Goal: Information Seeking & Learning: Learn about a topic

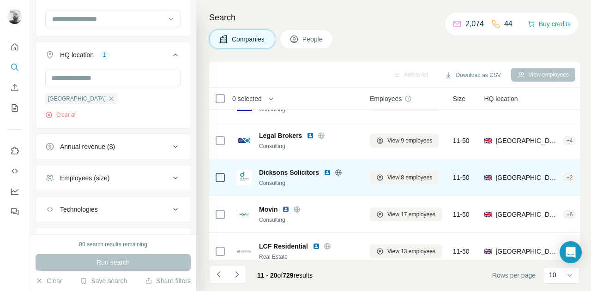
scroll to position [223, 0]
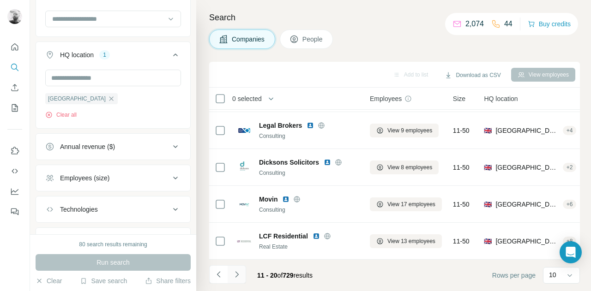
click at [234, 277] on icon "Navigate to next page" at bounding box center [236, 274] width 9 height 9
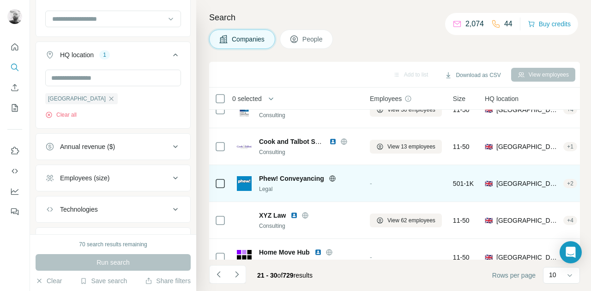
scroll to position [0, 0]
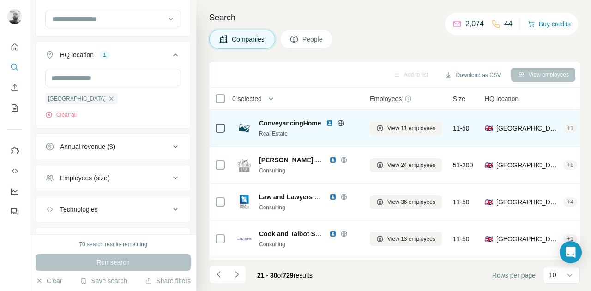
click at [330, 123] on img at bounding box center [329, 123] width 7 height 7
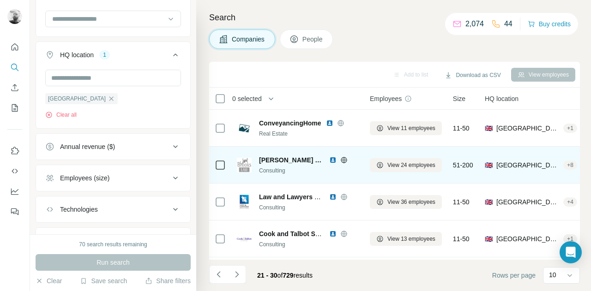
click at [329, 157] on img at bounding box center [332, 159] width 7 height 7
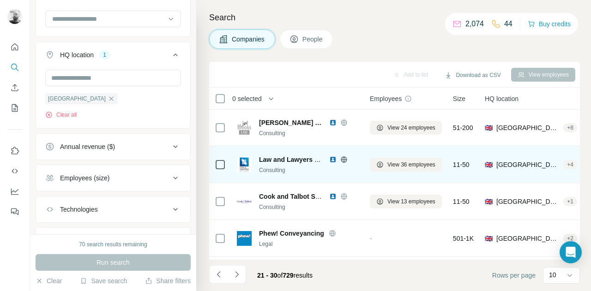
scroll to position [46, 0]
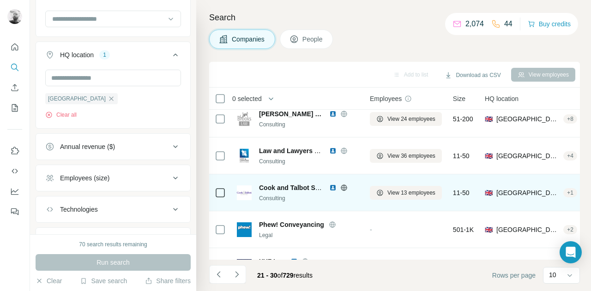
click at [335, 186] on img at bounding box center [332, 187] width 7 height 7
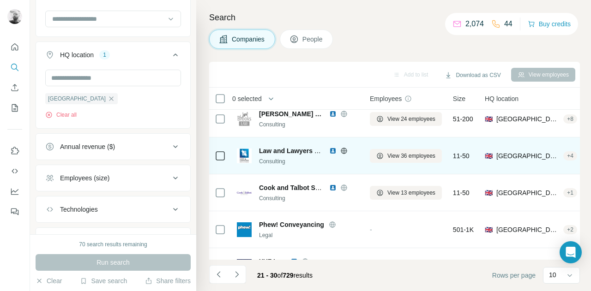
click at [330, 151] on img at bounding box center [332, 150] width 7 height 7
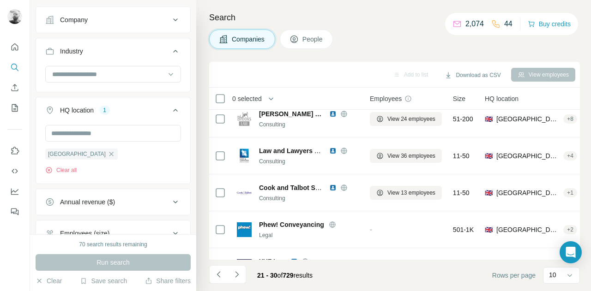
scroll to position [227, 0]
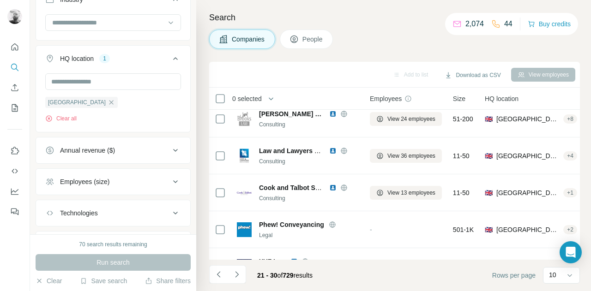
click at [149, 181] on div "Employees (size)" at bounding box center [107, 181] width 125 height 9
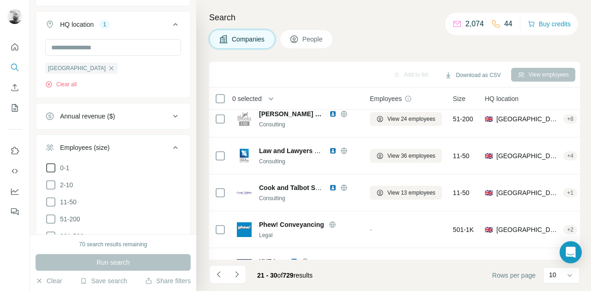
scroll to position [319, 0]
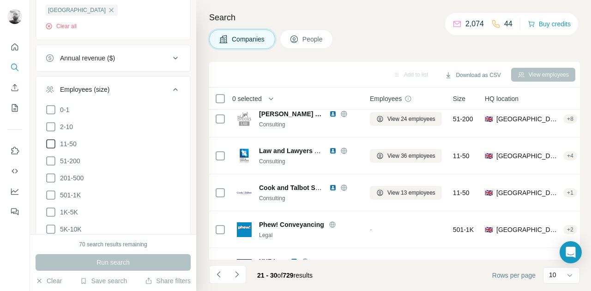
click at [51, 143] on icon at bounding box center [50, 143] width 11 height 11
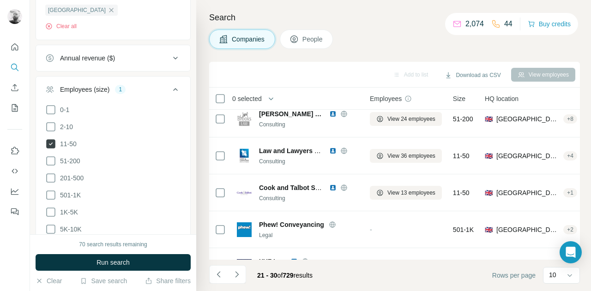
click at [50, 140] on icon at bounding box center [50, 143] width 9 height 9
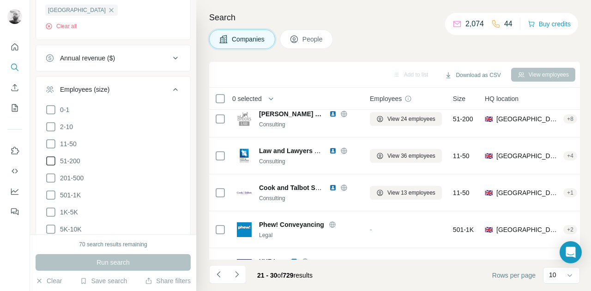
click at [53, 158] on icon at bounding box center [50, 161] width 11 height 11
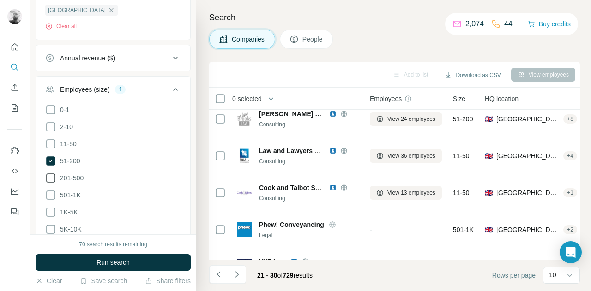
click at [53, 174] on icon at bounding box center [50, 178] width 11 height 11
click at [49, 191] on icon at bounding box center [50, 195] width 11 height 11
click at [48, 207] on icon at bounding box center [50, 212] width 11 height 11
click at [52, 227] on icon at bounding box center [50, 229] width 11 height 11
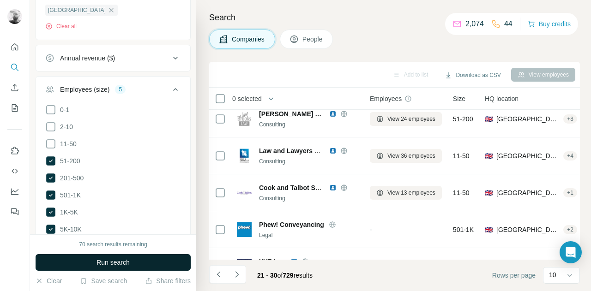
click at [153, 264] on button "Run search" at bounding box center [113, 262] width 155 height 17
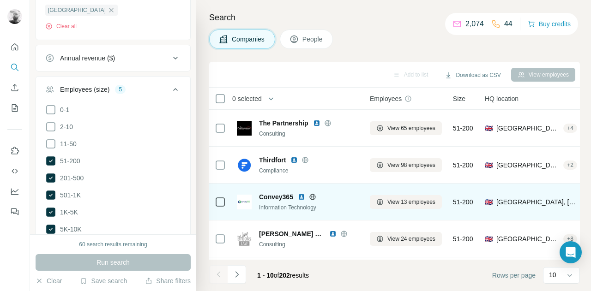
scroll to position [92, 0]
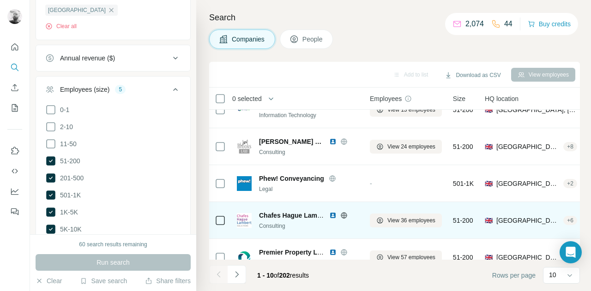
click at [331, 213] on img at bounding box center [332, 215] width 7 height 7
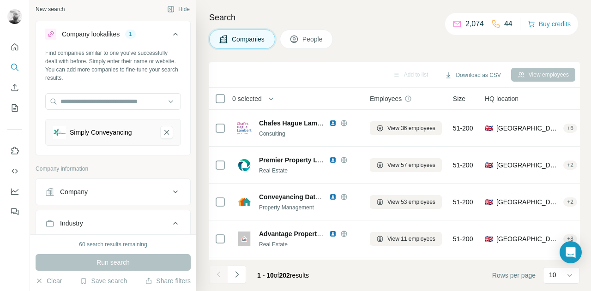
scroll to position [0, 0]
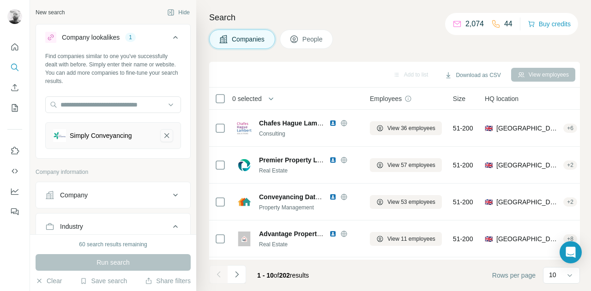
click at [162, 134] on icon "Simply Conveyancing-remove-button" at bounding box center [166, 135] width 8 height 9
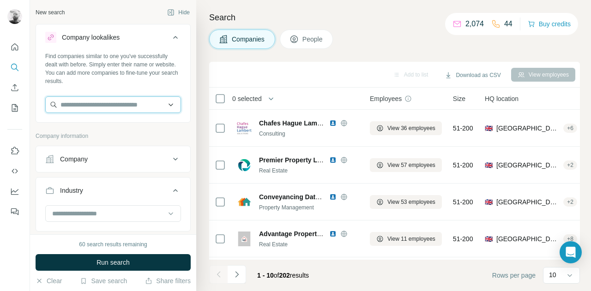
click at [99, 99] on input "text" at bounding box center [113, 104] width 136 height 17
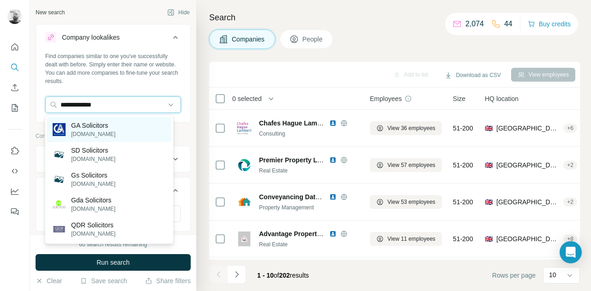
type input "**********"
click at [107, 130] on p "gasolicitors.com" at bounding box center [93, 134] width 44 height 8
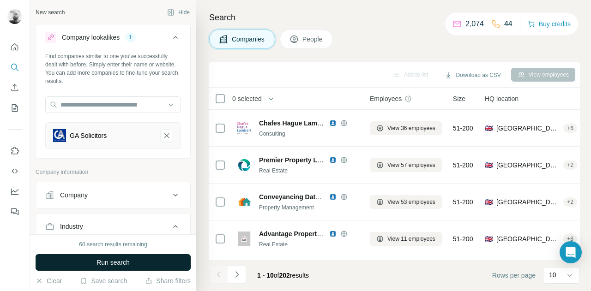
click at [126, 264] on span "Run search" at bounding box center [112, 262] width 33 height 9
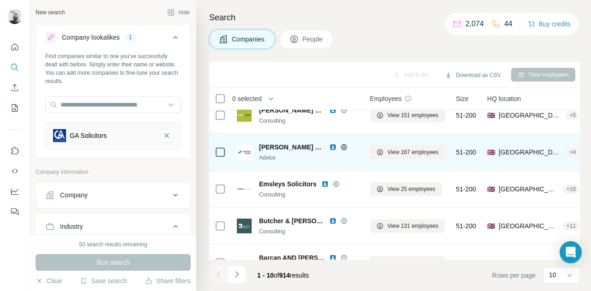
scroll to position [138, 0]
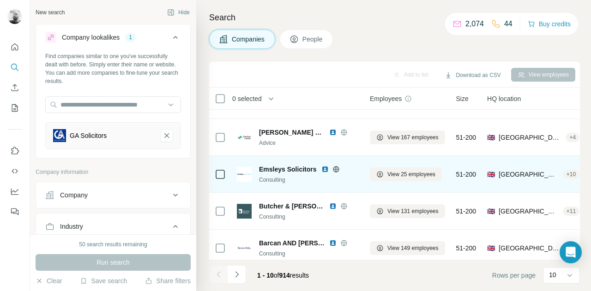
click at [323, 168] on img at bounding box center [324, 169] width 7 height 7
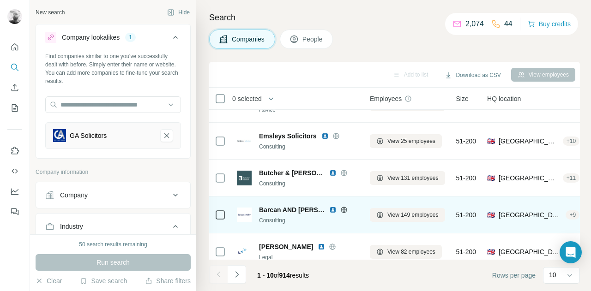
scroll to position [185, 0]
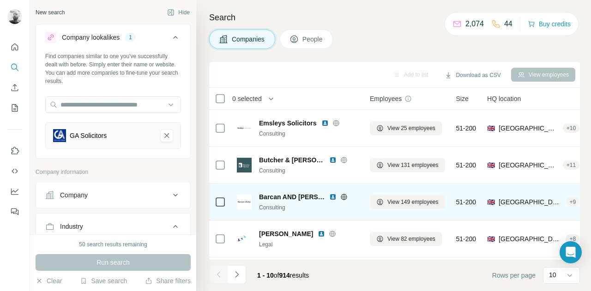
click at [329, 193] on img at bounding box center [332, 196] width 7 height 7
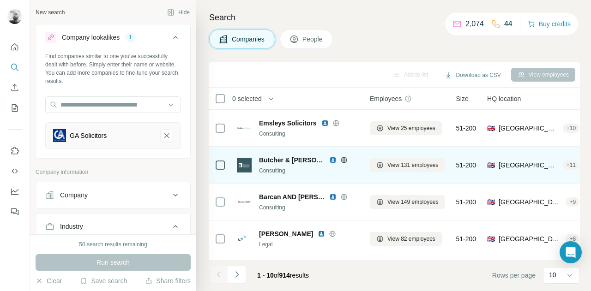
scroll to position [223, 0]
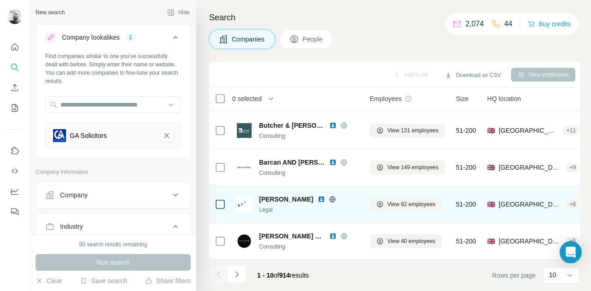
click at [323, 196] on img at bounding box center [321, 199] width 7 height 7
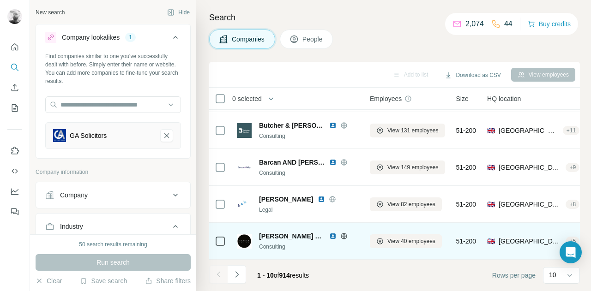
click at [329, 233] on img at bounding box center [332, 236] width 7 height 7
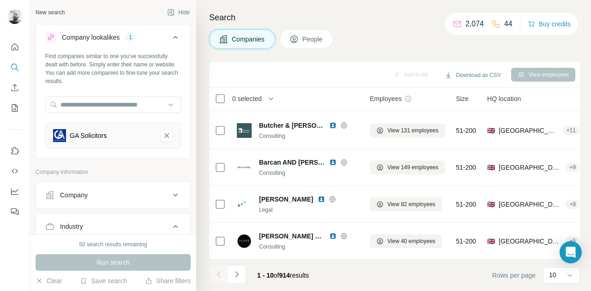
drag, startPoint x: 240, startPoint y: 275, endPoint x: 229, endPoint y: 280, distance: 12.4
click at [241, 275] on icon "Navigate to next page" at bounding box center [236, 274] width 9 height 9
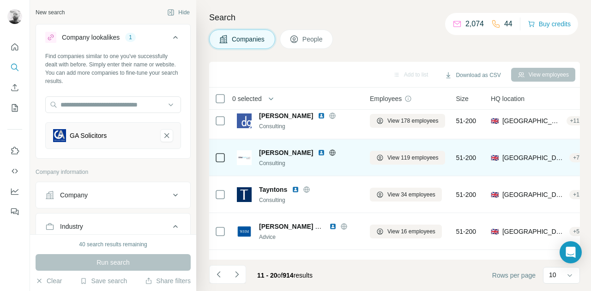
scroll to position [92, 0]
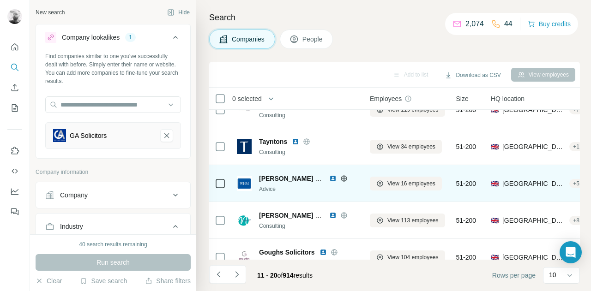
click at [331, 176] on img at bounding box center [332, 178] width 7 height 7
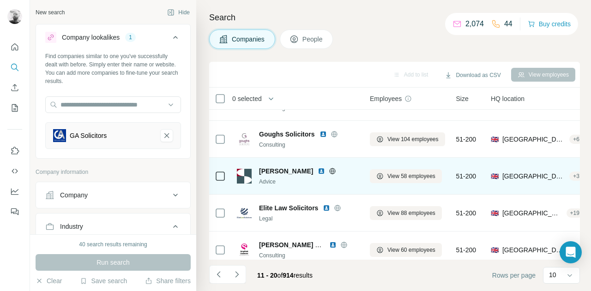
scroll to position [223, 0]
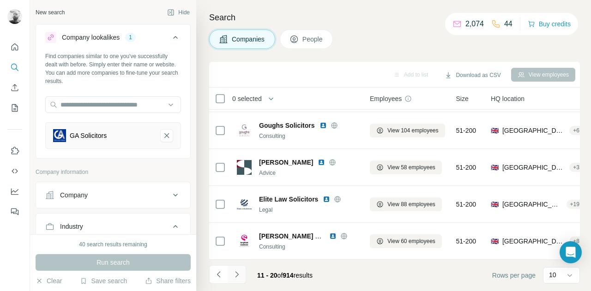
click at [237, 273] on icon "Navigate to next page" at bounding box center [236, 274] width 3 height 6
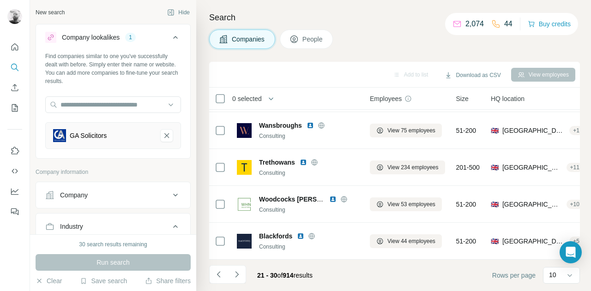
scroll to position [0, 0]
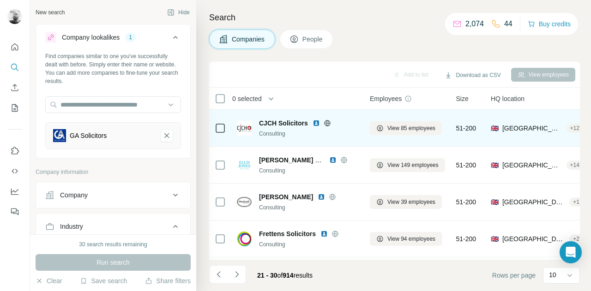
click at [316, 120] on img at bounding box center [315, 123] width 7 height 7
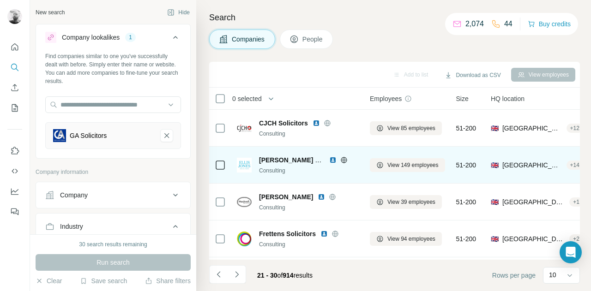
click at [334, 161] on img at bounding box center [332, 159] width 7 height 7
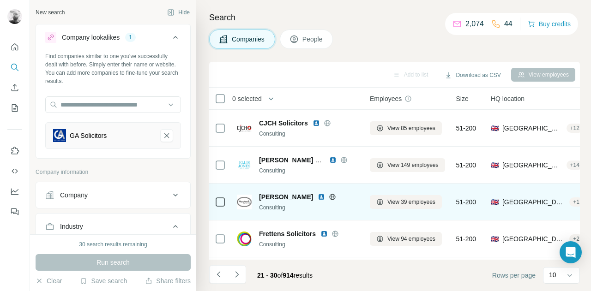
click at [318, 196] on img at bounding box center [321, 196] width 7 height 7
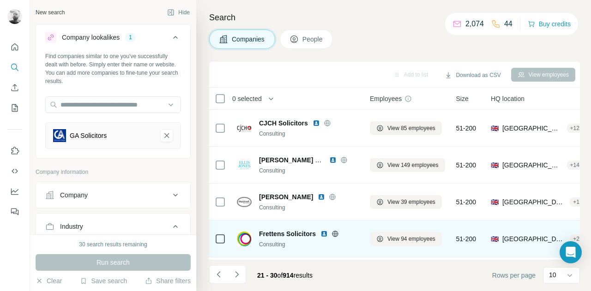
scroll to position [92, 0]
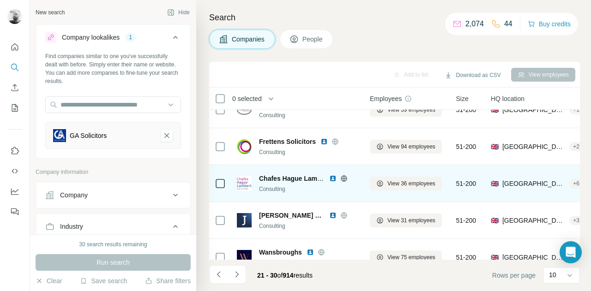
click at [332, 177] on img at bounding box center [332, 178] width 7 height 7
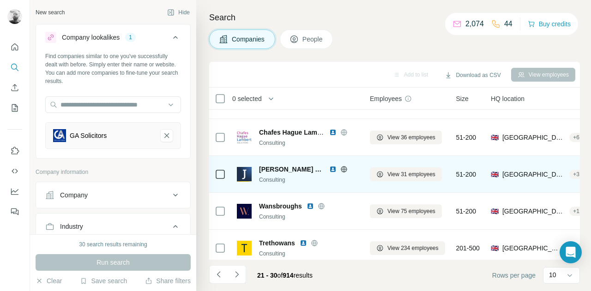
click at [329, 168] on img at bounding box center [332, 169] width 7 height 7
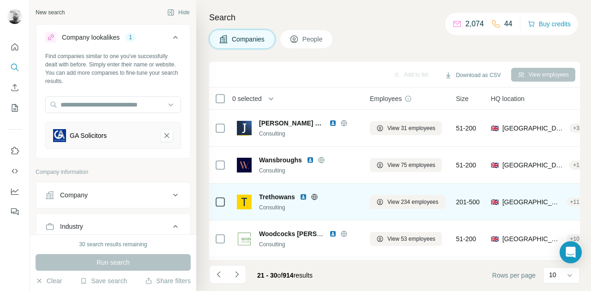
click at [305, 197] on img at bounding box center [303, 196] width 7 height 7
click at [305, 196] on img at bounding box center [303, 196] width 7 height 7
click at [304, 196] on img at bounding box center [303, 196] width 7 height 7
click at [303, 196] on img at bounding box center [303, 196] width 7 height 7
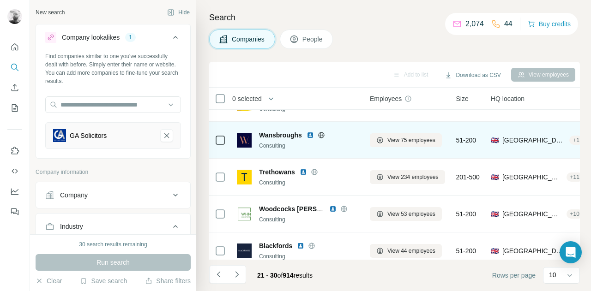
scroll to position [223, 0]
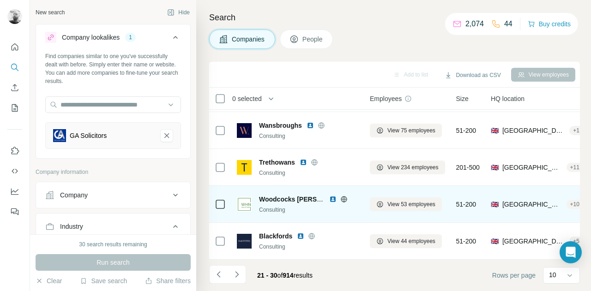
click at [333, 196] on img at bounding box center [332, 199] width 7 height 7
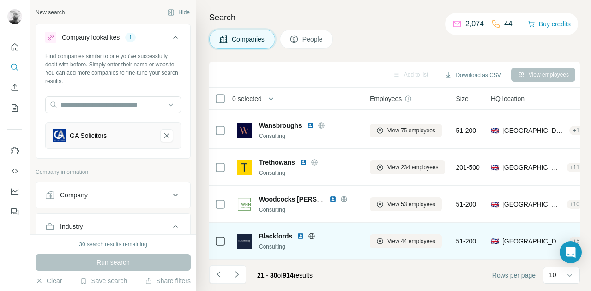
click at [298, 234] on img at bounding box center [300, 236] width 7 height 7
click at [299, 234] on img at bounding box center [300, 236] width 7 height 7
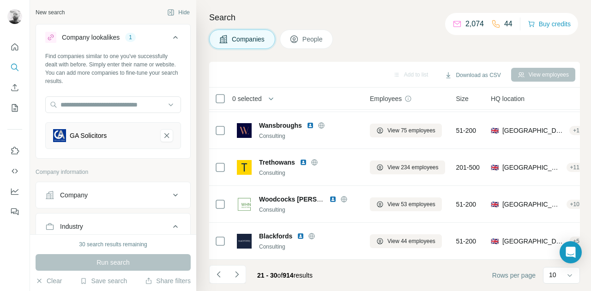
click at [237, 281] on button "Navigate to next page" at bounding box center [237, 274] width 18 height 18
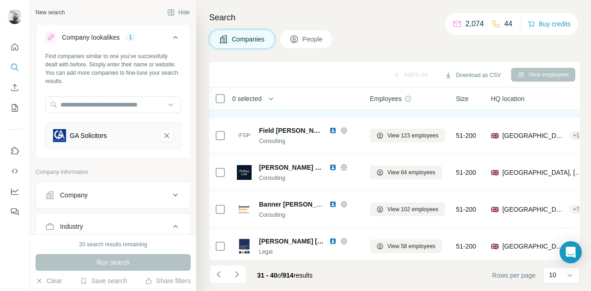
scroll to position [0, 0]
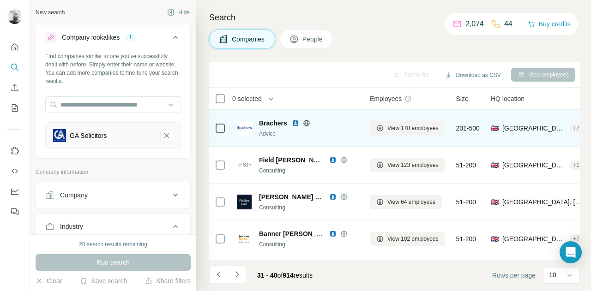
click at [293, 125] on img at bounding box center [295, 123] width 7 height 7
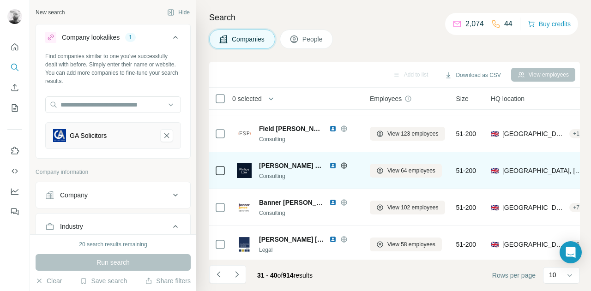
scroll to position [46, 0]
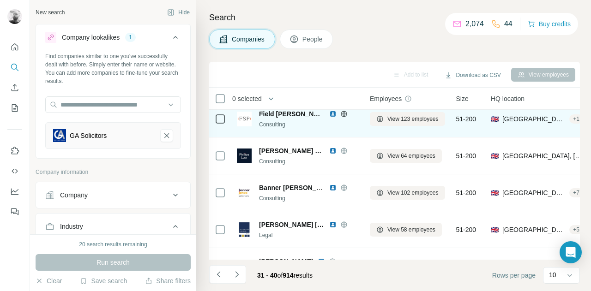
click at [331, 114] on img at bounding box center [332, 113] width 7 height 7
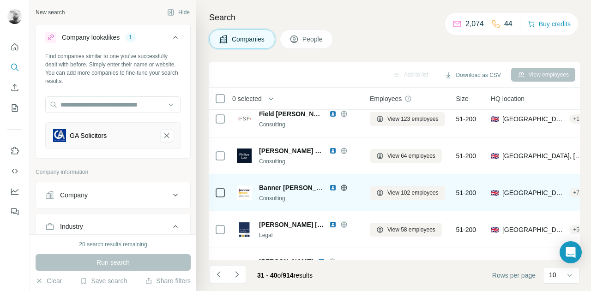
click at [330, 187] on img at bounding box center [332, 187] width 7 height 7
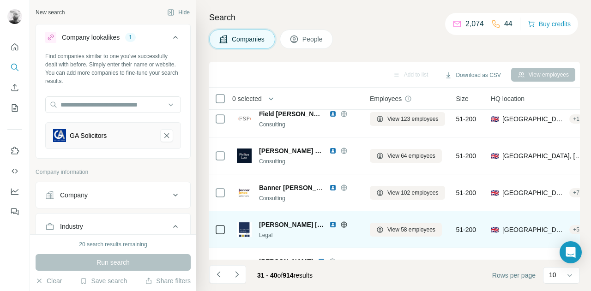
click at [331, 225] on img at bounding box center [332, 224] width 7 height 7
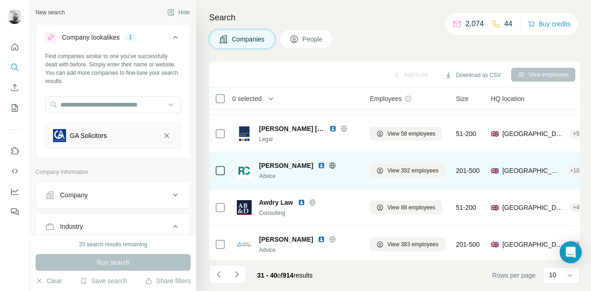
scroll to position [185, 0]
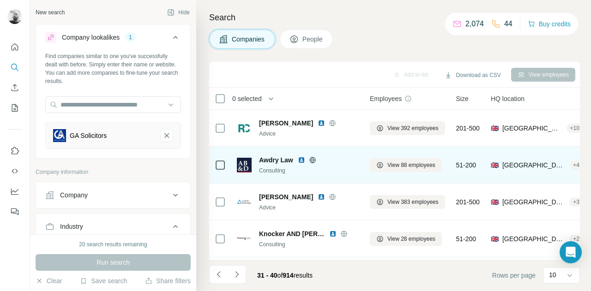
click at [300, 159] on img at bounding box center [301, 159] width 7 height 7
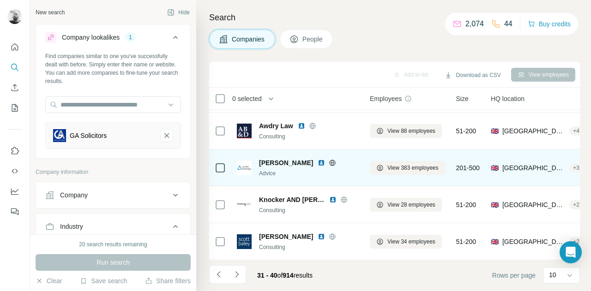
scroll to position [223, 0]
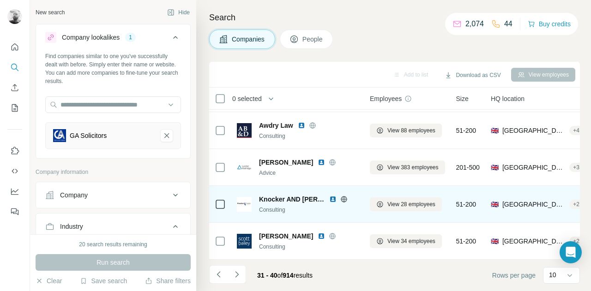
click at [334, 196] on img at bounding box center [332, 199] width 7 height 7
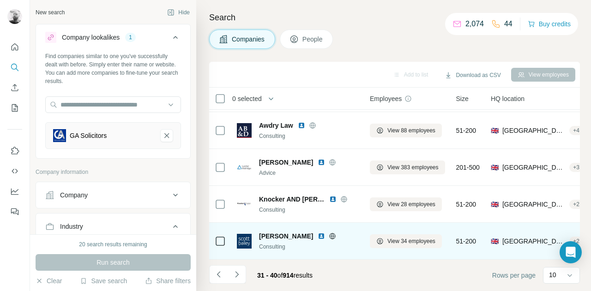
click at [318, 233] on img at bounding box center [321, 236] width 7 height 7
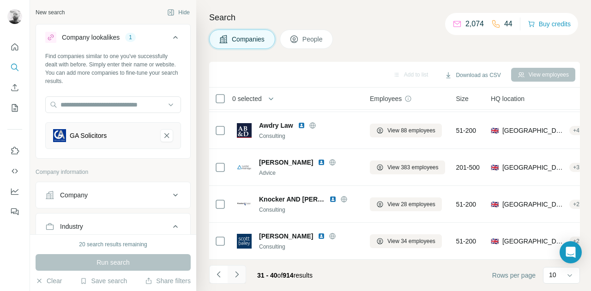
click at [236, 276] on icon "Navigate to next page" at bounding box center [236, 274] width 3 height 6
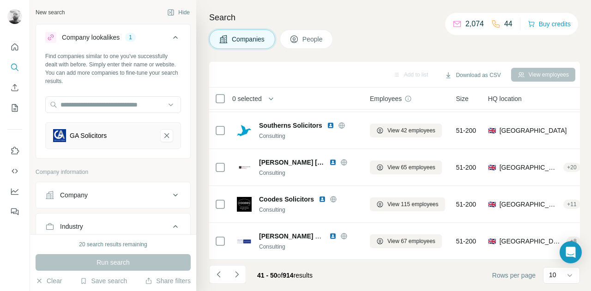
scroll to position [0, 0]
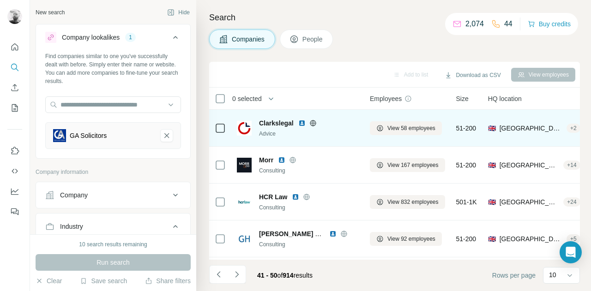
click at [305, 123] on img at bounding box center [301, 123] width 7 height 7
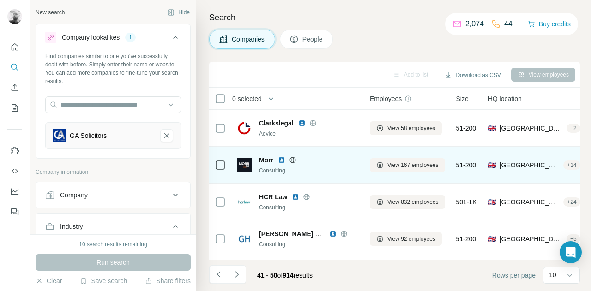
click at [282, 157] on img at bounding box center [281, 159] width 7 height 7
click at [282, 159] on img at bounding box center [281, 159] width 7 height 7
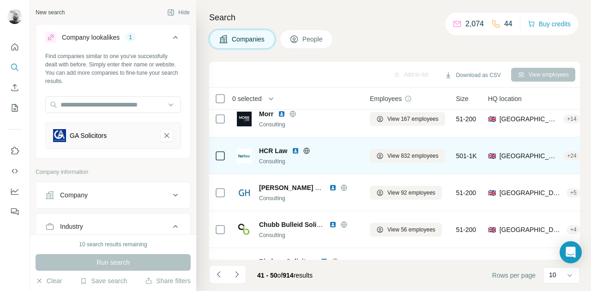
click at [296, 149] on img at bounding box center [295, 150] width 7 height 7
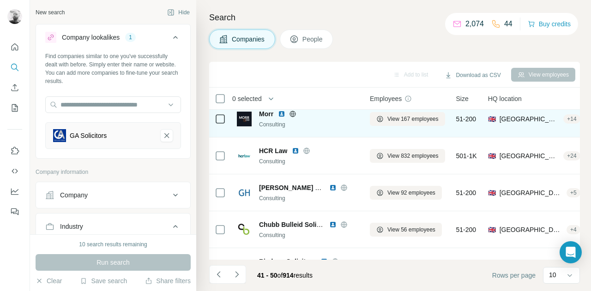
scroll to position [0, 0]
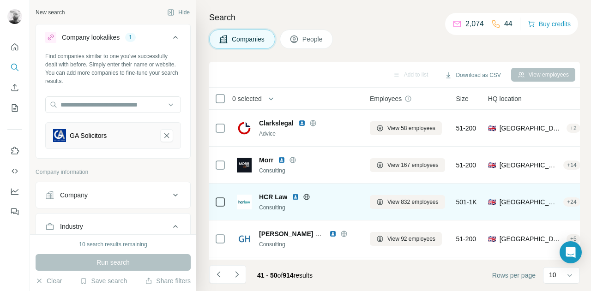
click at [294, 194] on img at bounding box center [295, 196] width 7 height 7
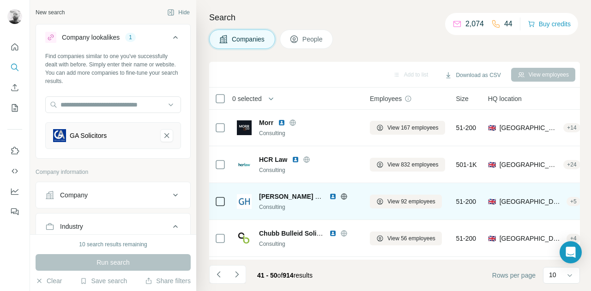
scroll to position [46, 0]
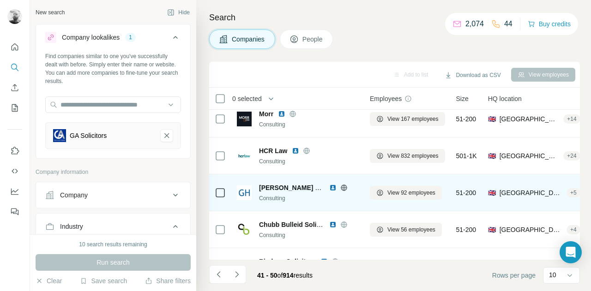
click at [331, 186] on img at bounding box center [332, 187] width 7 height 7
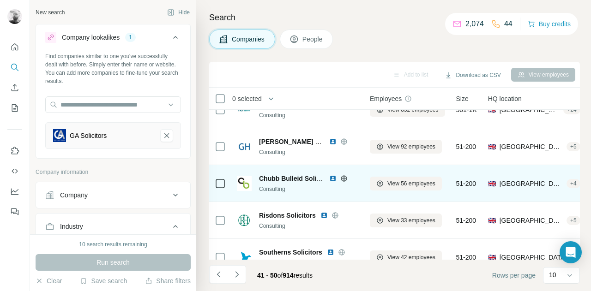
click at [330, 179] on img at bounding box center [332, 178] width 7 height 7
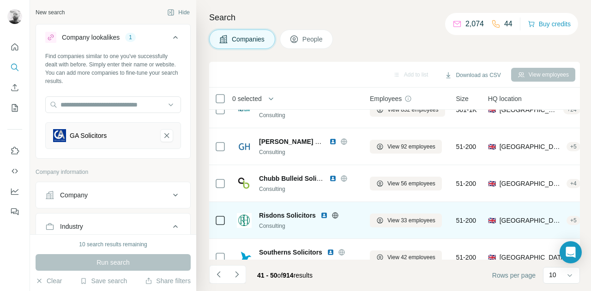
click at [322, 215] on img at bounding box center [323, 215] width 7 height 7
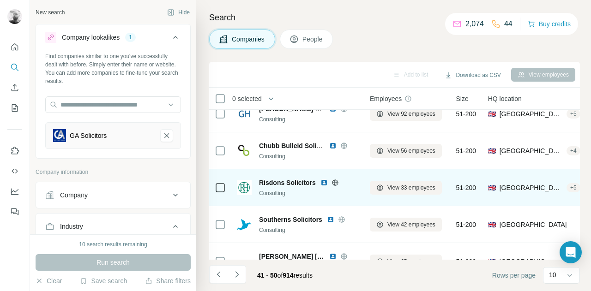
scroll to position [138, 0]
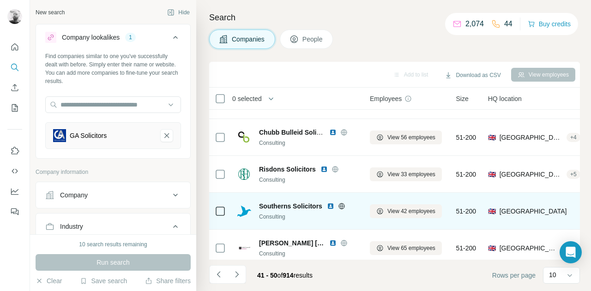
click at [332, 206] on img at bounding box center [330, 206] width 7 height 7
click at [328, 205] on img at bounding box center [330, 206] width 7 height 7
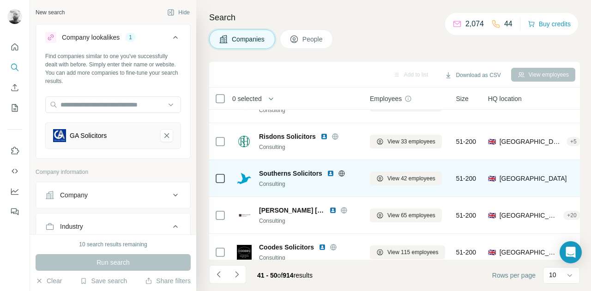
scroll to position [185, 0]
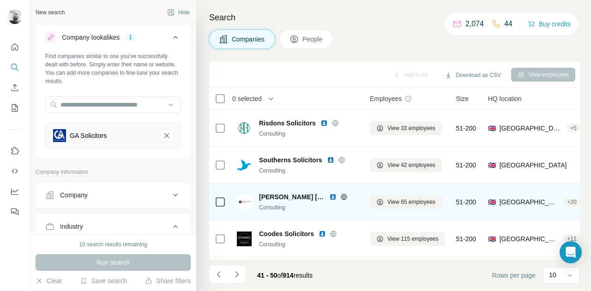
click at [329, 195] on img at bounding box center [332, 196] width 7 height 7
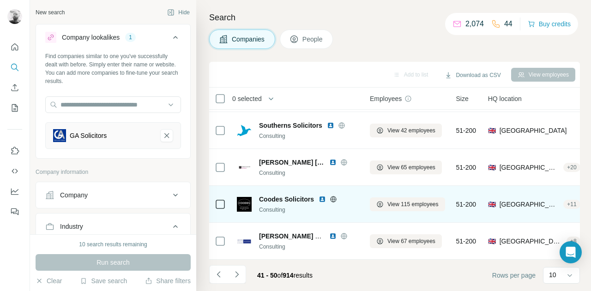
click at [322, 196] on img at bounding box center [321, 199] width 7 height 7
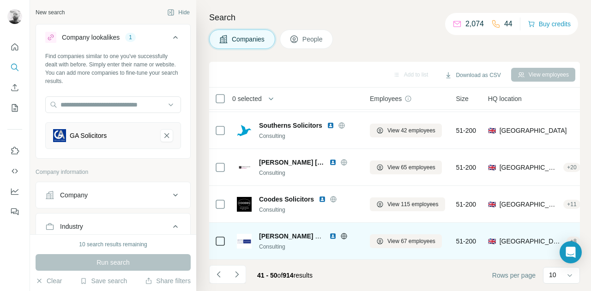
click at [331, 233] on img at bounding box center [332, 236] width 7 height 7
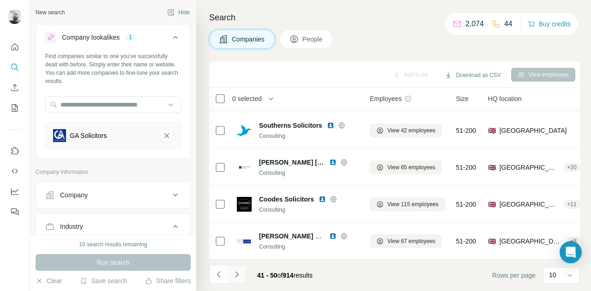
click at [239, 273] on icon "Navigate to next page" at bounding box center [236, 274] width 9 height 9
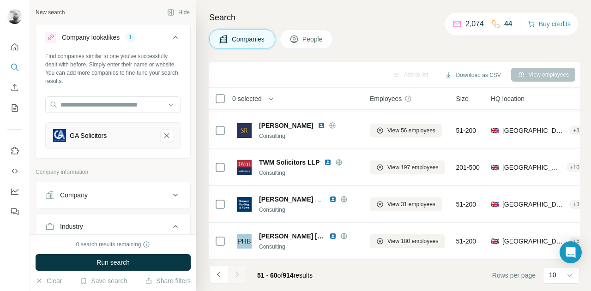
scroll to position [0, 0]
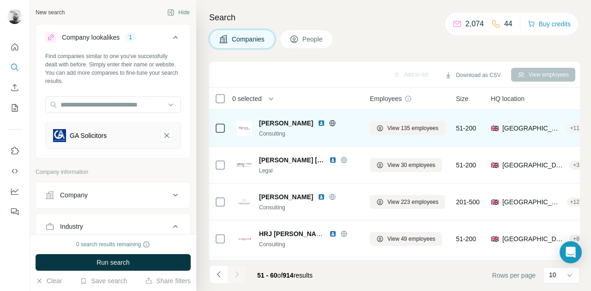
click at [324, 121] on img at bounding box center [321, 123] width 7 height 7
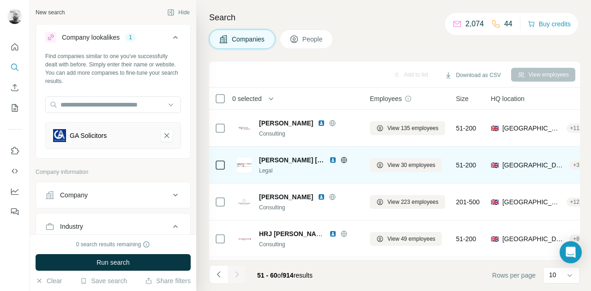
click at [329, 159] on img at bounding box center [332, 159] width 7 height 7
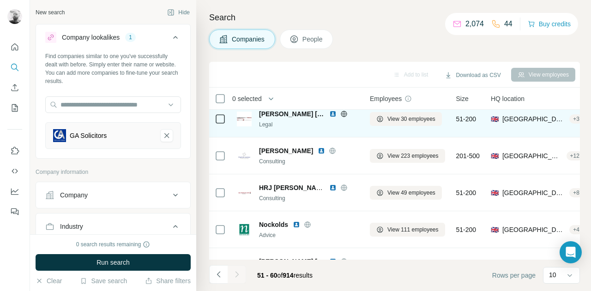
click at [329, 113] on img at bounding box center [332, 113] width 7 height 7
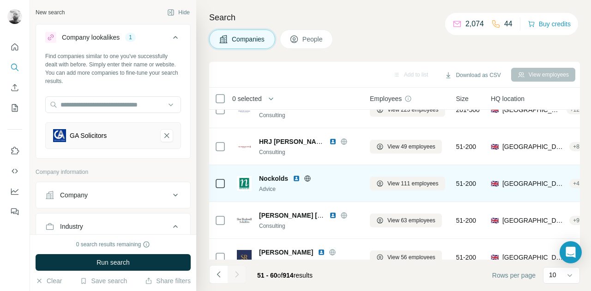
scroll to position [0, 0]
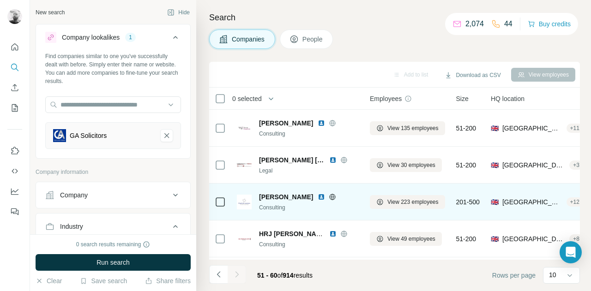
click at [325, 197] on img at bounding box center [321, 196] width 7 height 7
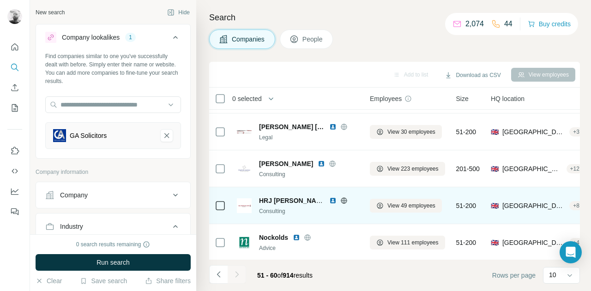
scroll to position [46, 0]
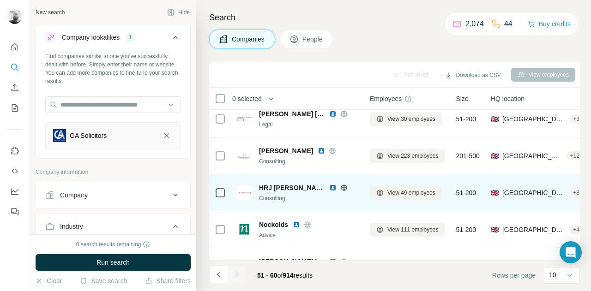
click at [333, 185] on img at bounding box center [332, 187] width 7 height 7
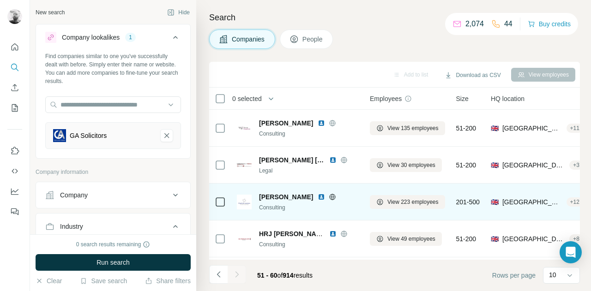
scroll to position [46, 0]
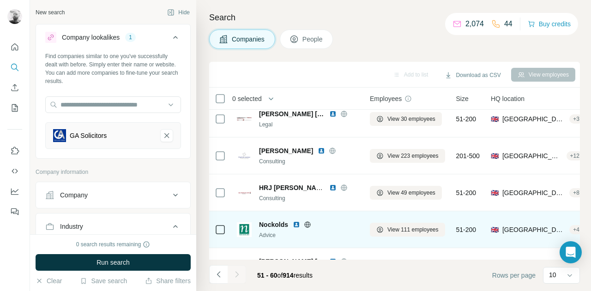
click at [298, 227] on img at bounding box center [296, 224] width 7 height 7
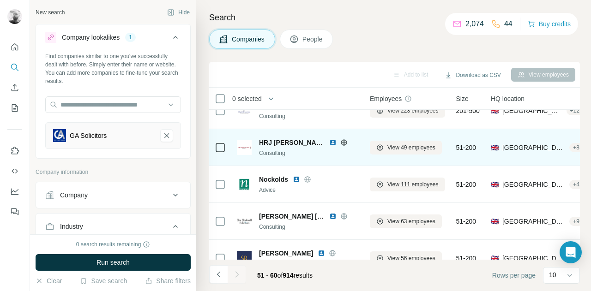
scroll to position [92, 0]
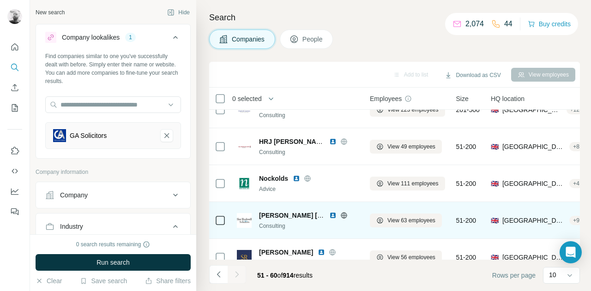
click at [332, 215] on img at bounding box center [332, 215] width 7 height 7
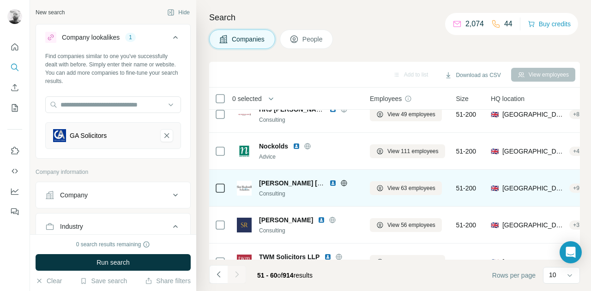
scroll to position [138, 0]
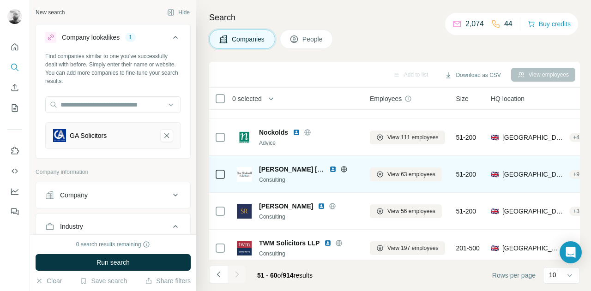
click at [333, 169] on img at bounding box center [332, 169] width 7 height 7
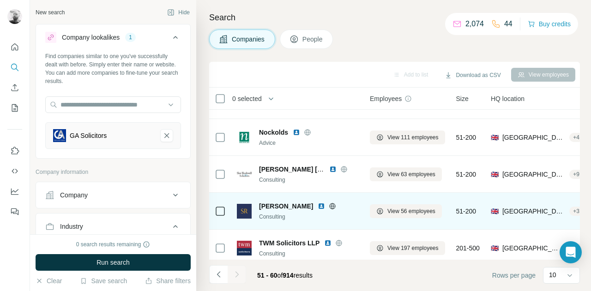
click at [320, 204] on img at bounding box center [321, 206] width 7 height 7
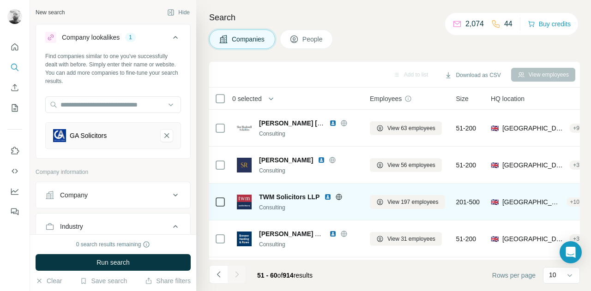
scroll to position [223, 0]
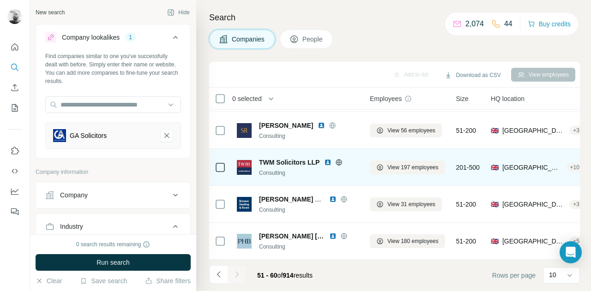
click at [326, 160] on img at bounding box center [327, 162] width 7 height 7
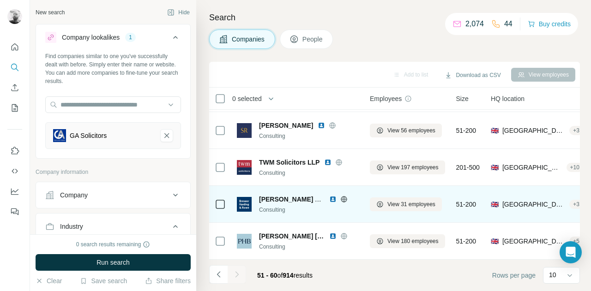
click at [335, 196] on img at bounding box center [332, 199] width 7 height 7
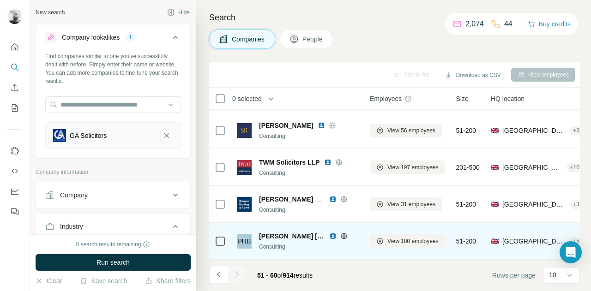
click at [329, 234] on img at bounding box center [332, 236] width 7 height 7
